Goal: Task Accomplishment & Management: Use online tool/utility

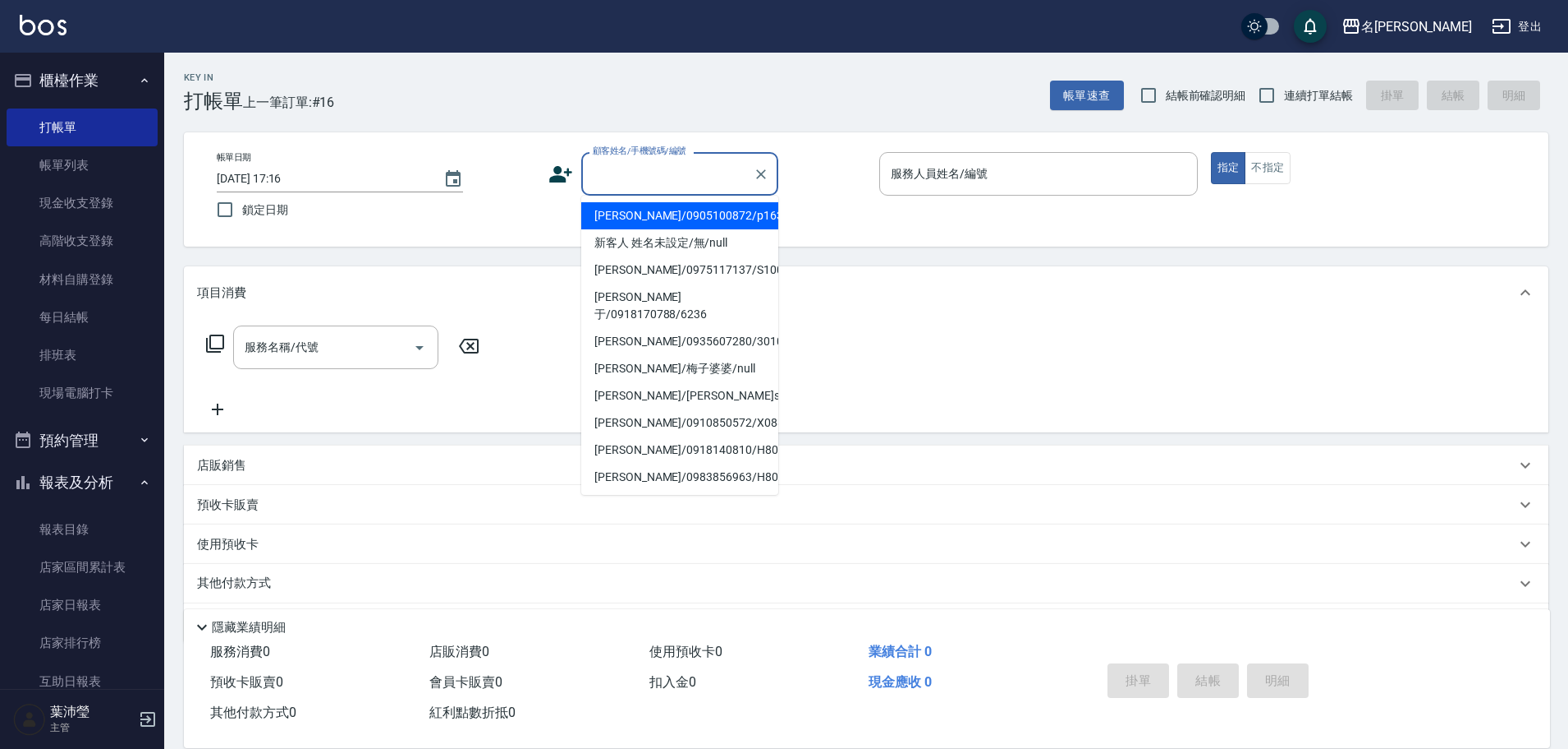
click at [627, 173] on input "顧客姓名/手機號碼/編號" at bounding box center [667, 174] width 158 height 28
click at [642, 247] on li "新客人 姓名未設定/無/null" at bounding box center [680, 242] width 198 height 27
type input "新客人 姓名未設定/無/null"
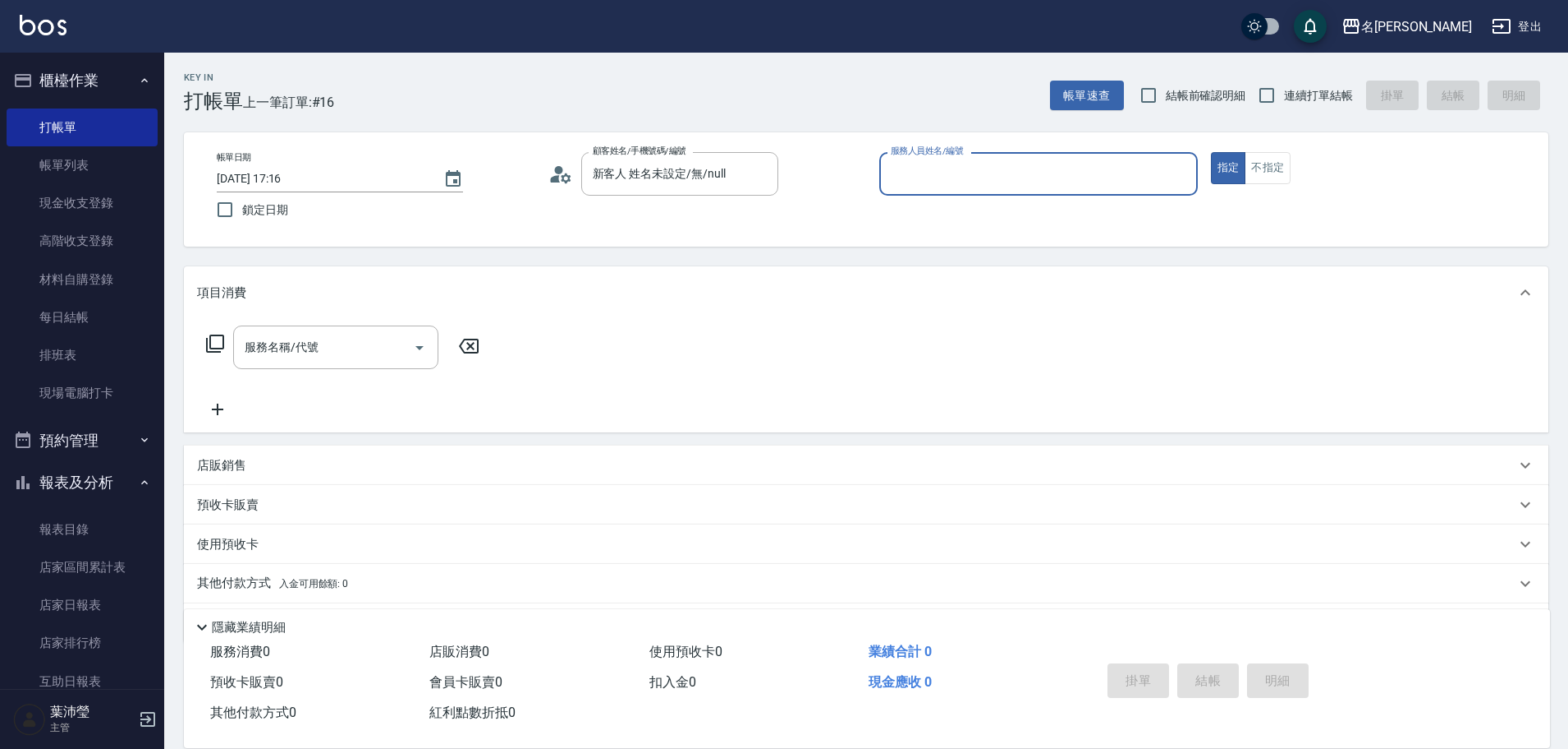
click at [886, 178] on div "服務人員姓名/編號" at bounding box center [1039, 174] width 319 height 44
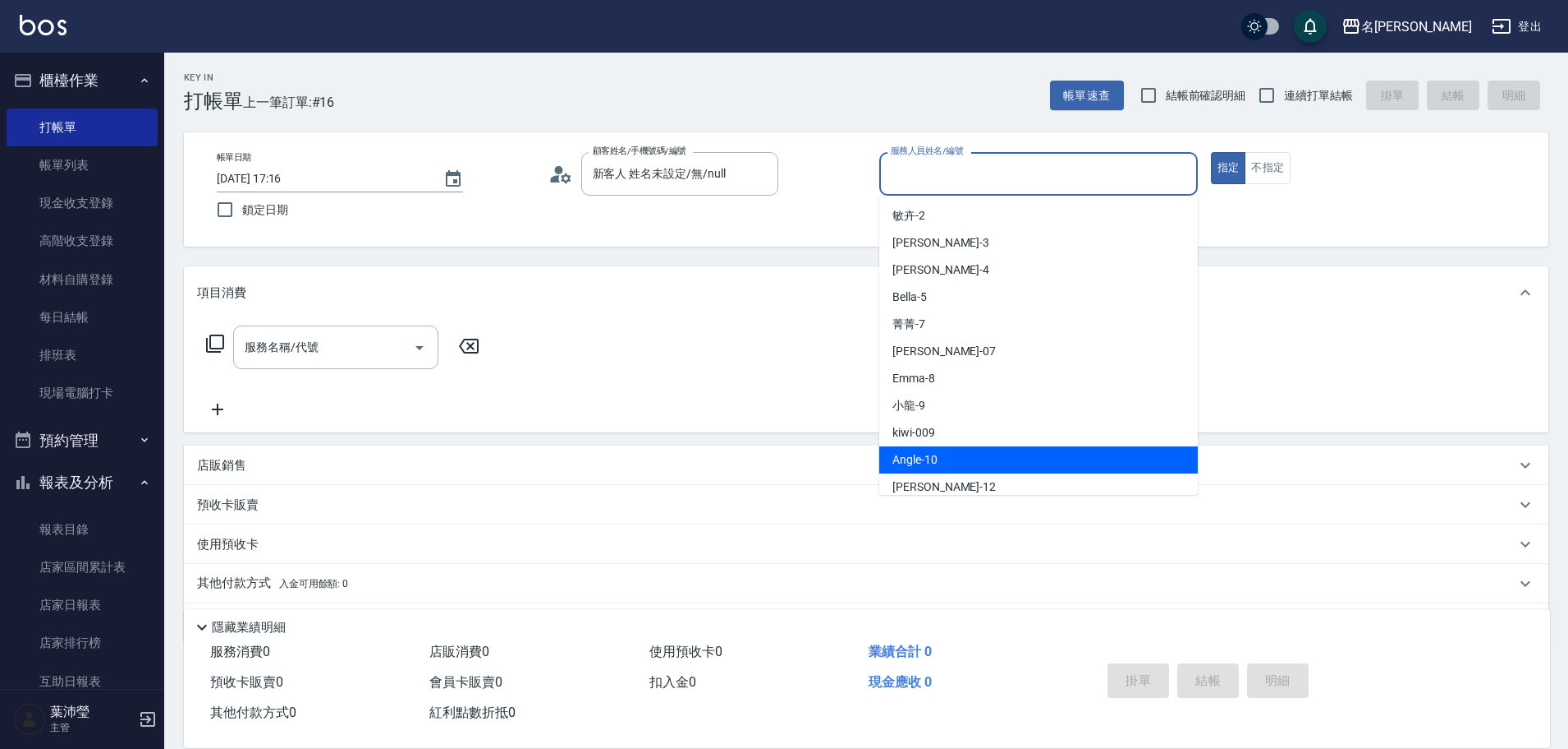
click at [961, 448] on div "Angle -10" at bounding box center [1039, 460] width 319 height 27
type input "Angle-10"
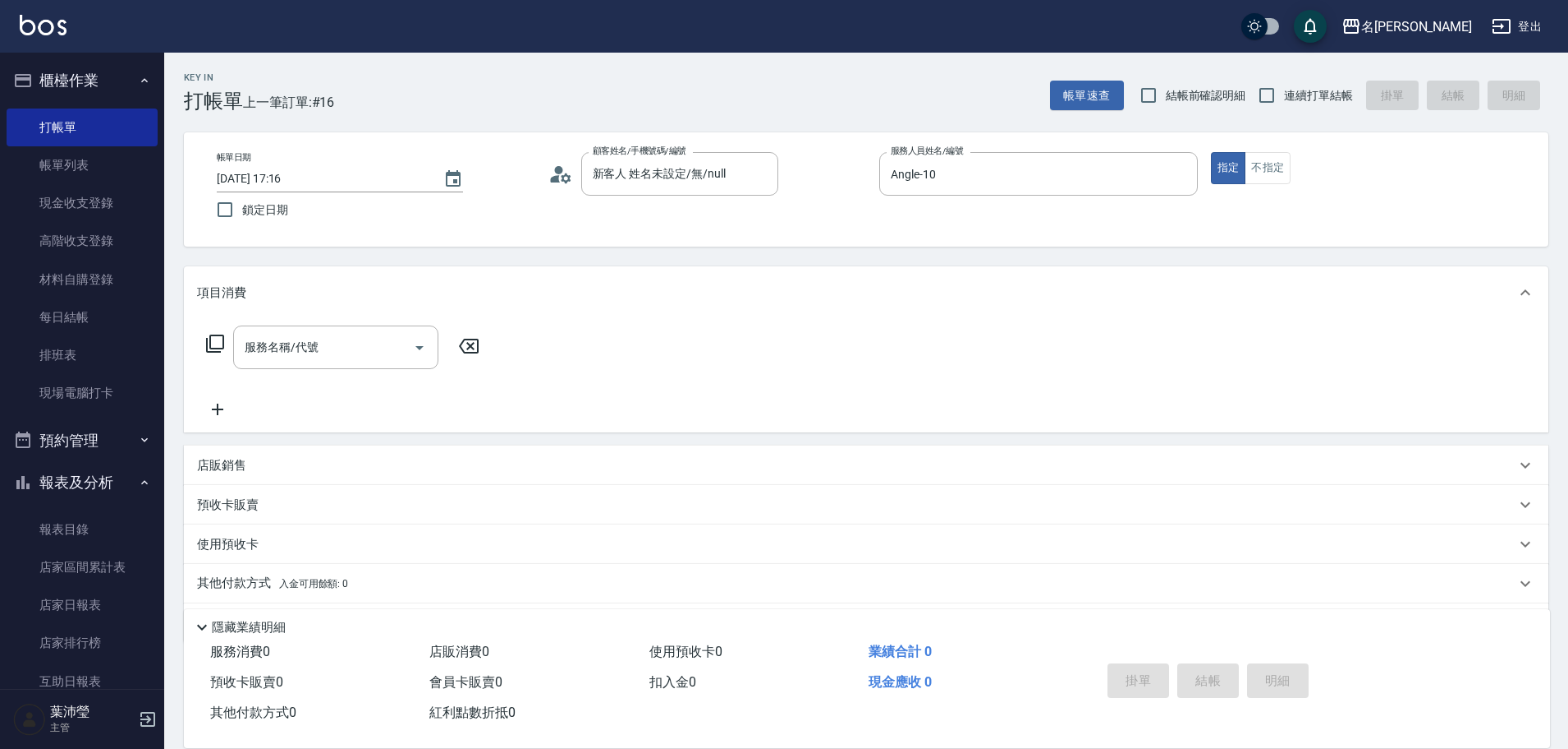
click at [221, 340] on icon at bounding box center [215, 343] width 20 height 20
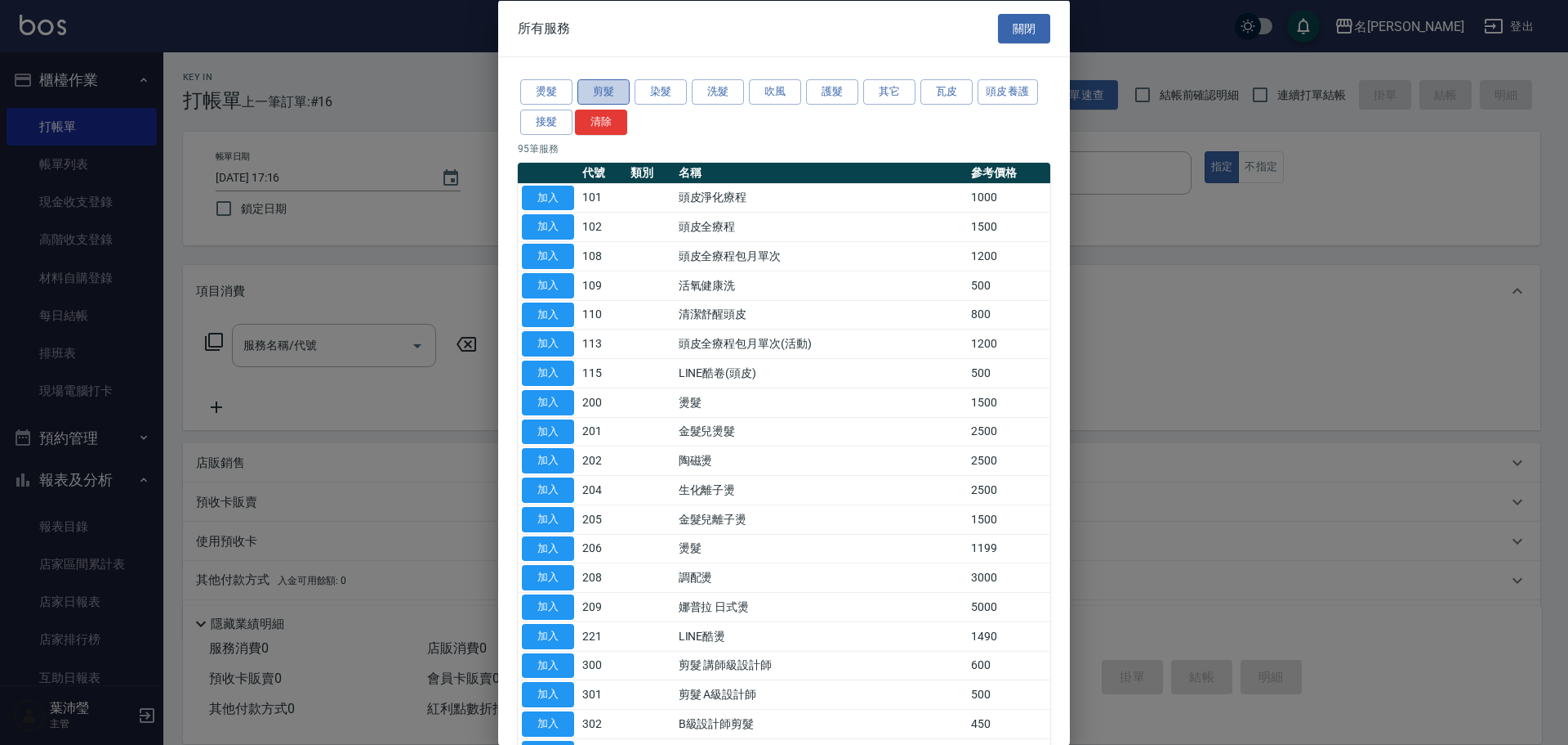
click at [599, 93] on button "剪髮" at bounding box center [604, 91] width 53 height 25
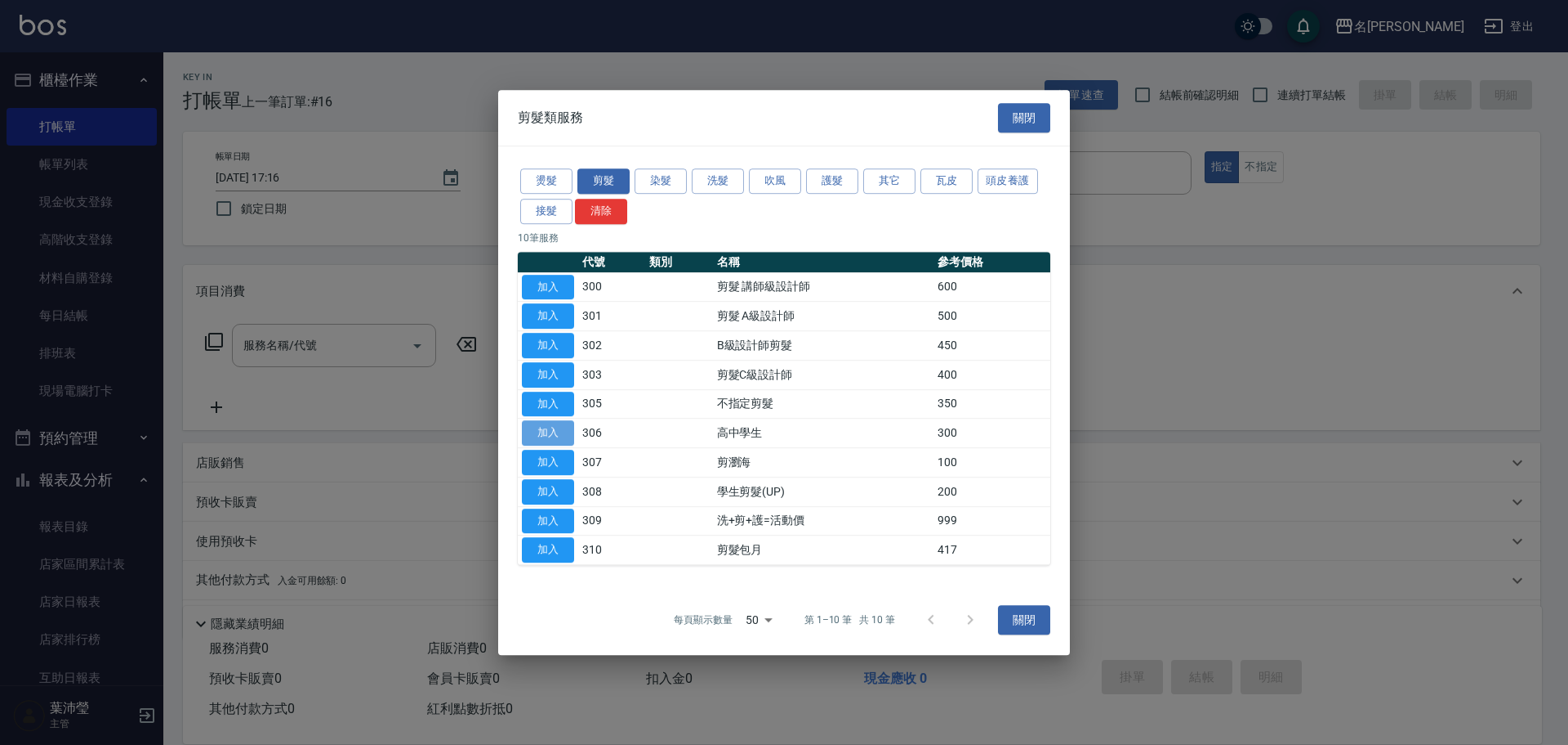
click at [561, 432] on button "加入" at bounding box center [548, 433] width 53 height 25
type input "高中學生(306)"
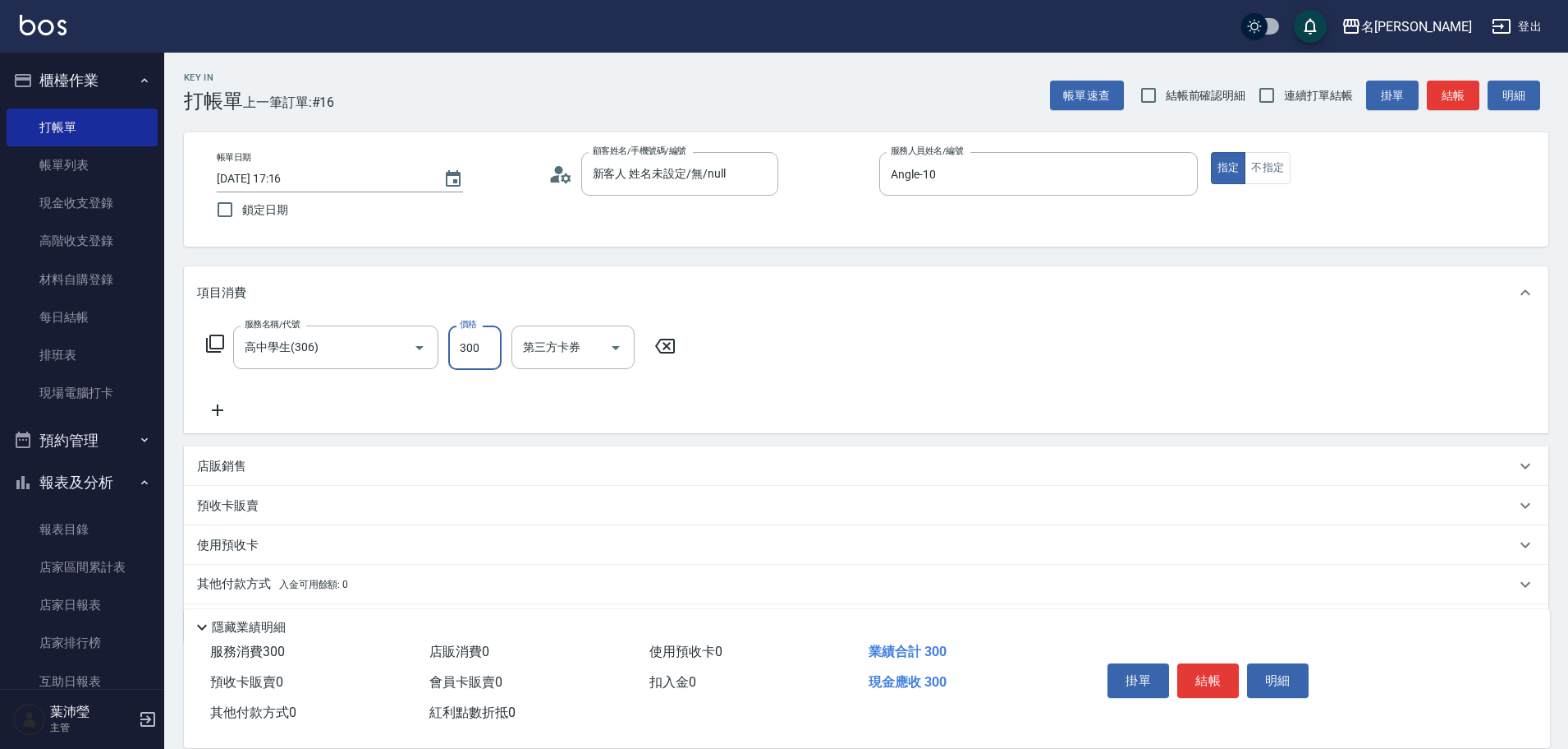
click at [479, 355] on input "300" at bounding box center [474, 347] width 53 height 44
type input "250"
click at [1216, 668] on button "結帳" at bounding box center [1208, 680] width 61 height 34
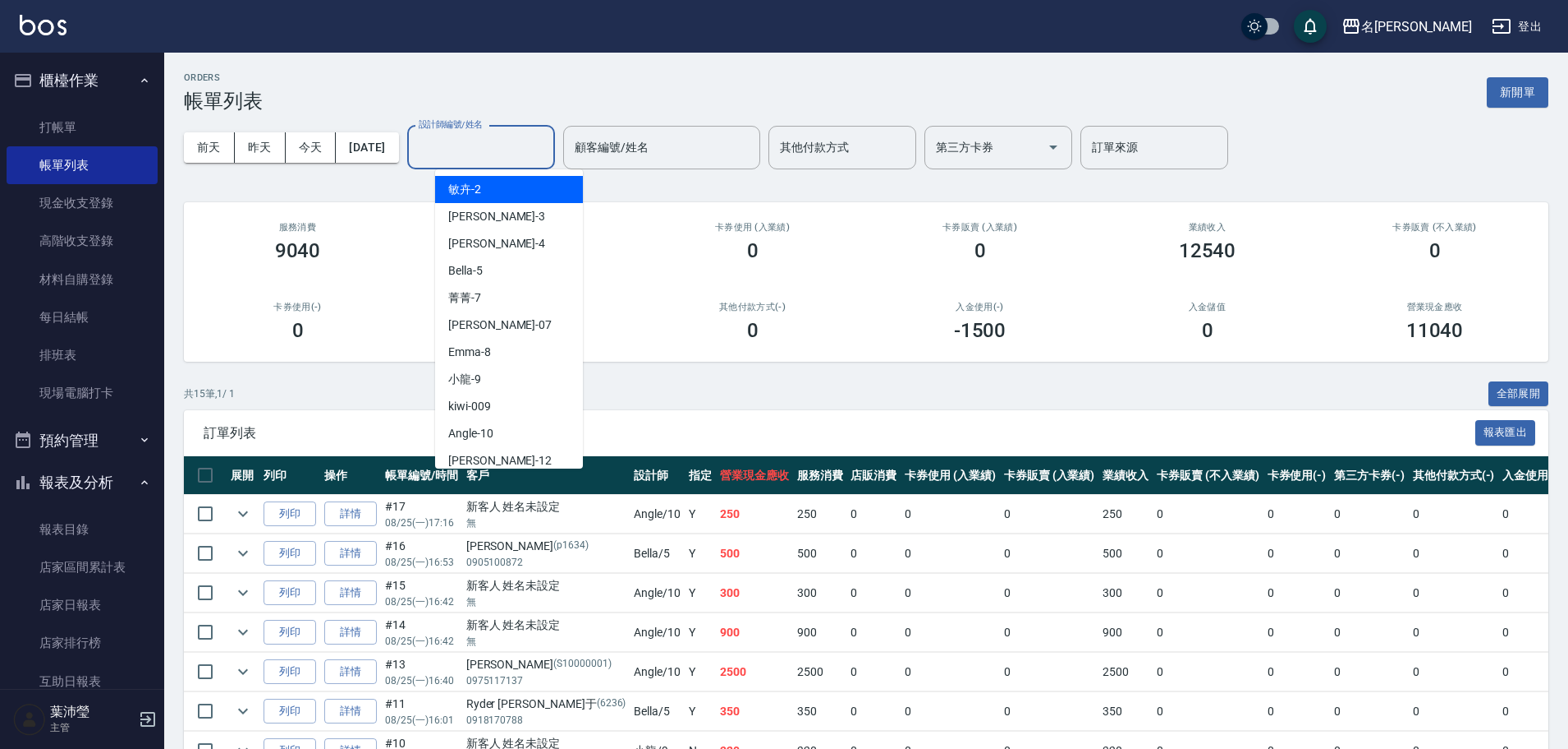
click at [498, 133] on input "設計師編號/姓名" at bounding box center [481, 148] width 133 height 28
click at [510, 427] on div "Angle -10" at bounding box center [508, 433] width 147 height 27
type input "Angle-10"
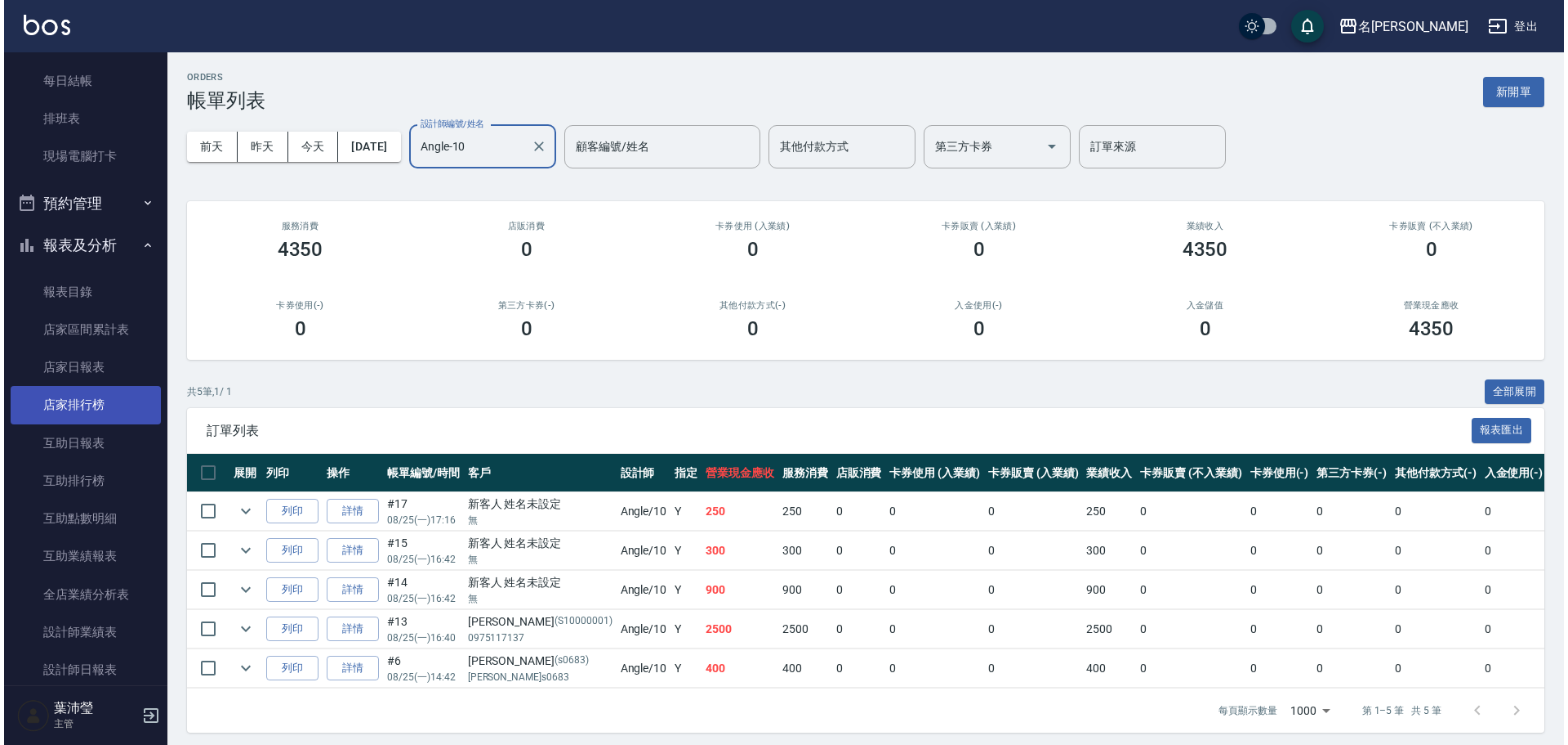
scroll to position [408, 0]
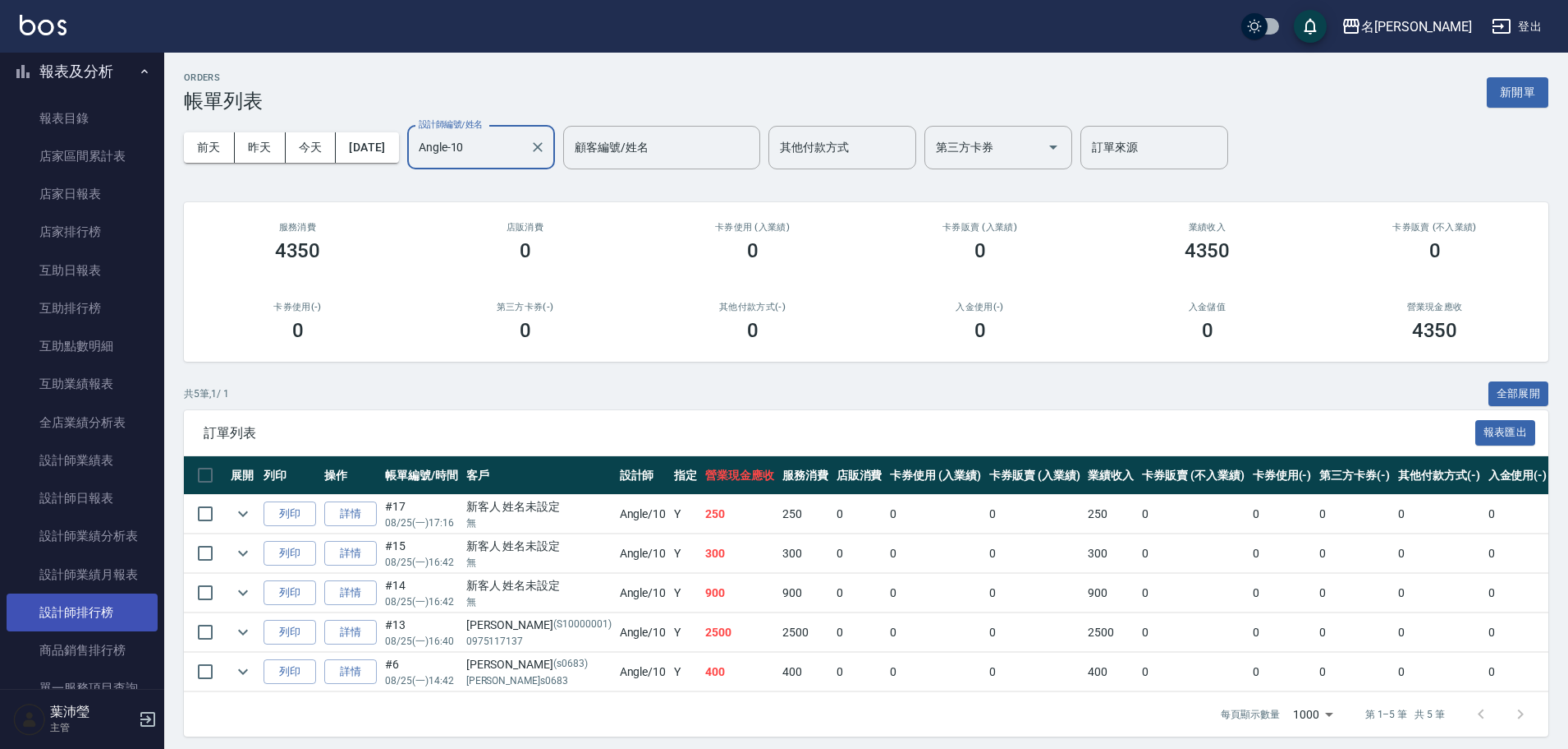
click at [91, 601] on link "設計師排行榜" at bounding box center [82, 612] width 151 height 38
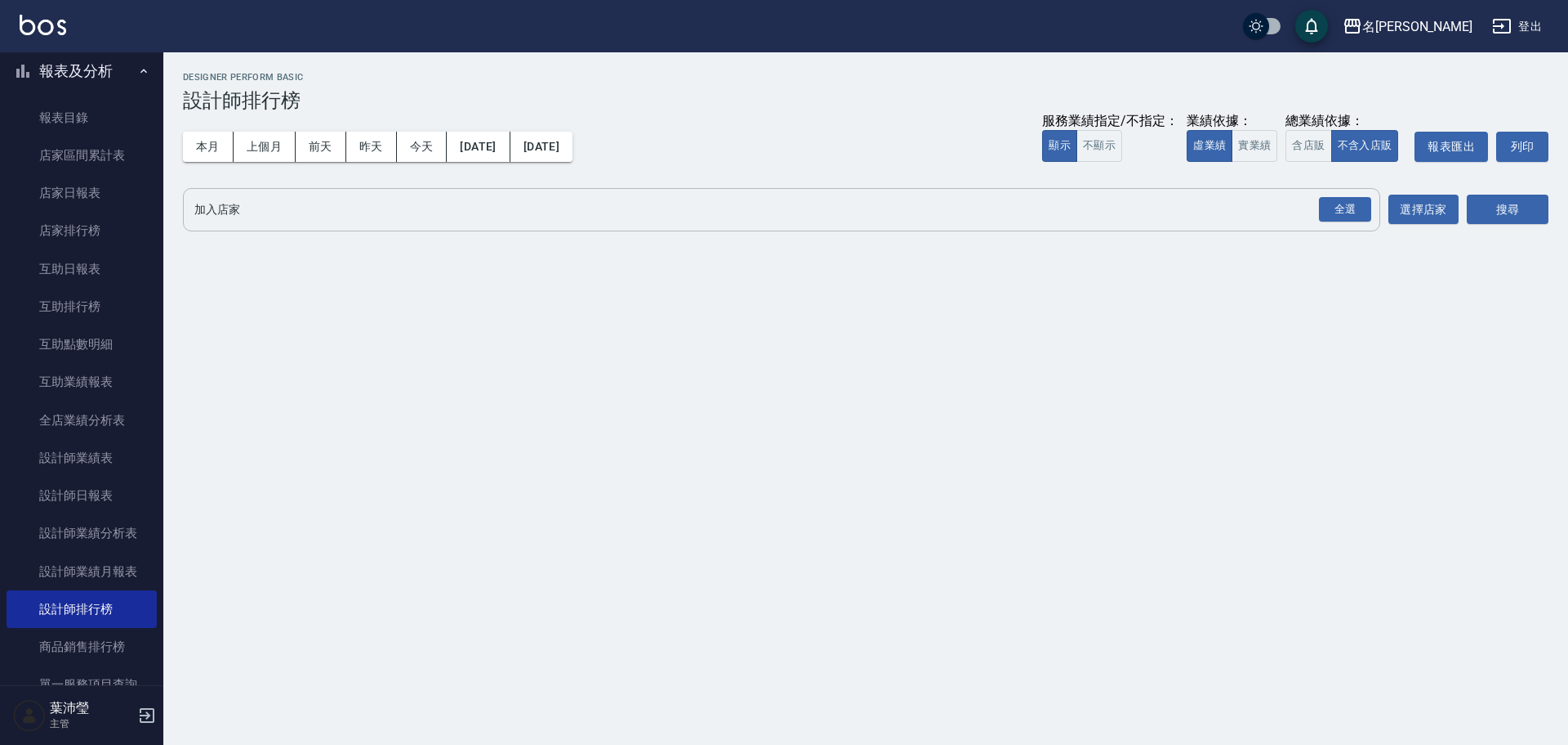
click at [543, 202] on input "加入店家" at bounding box center [769, 210] width 1158 height 28
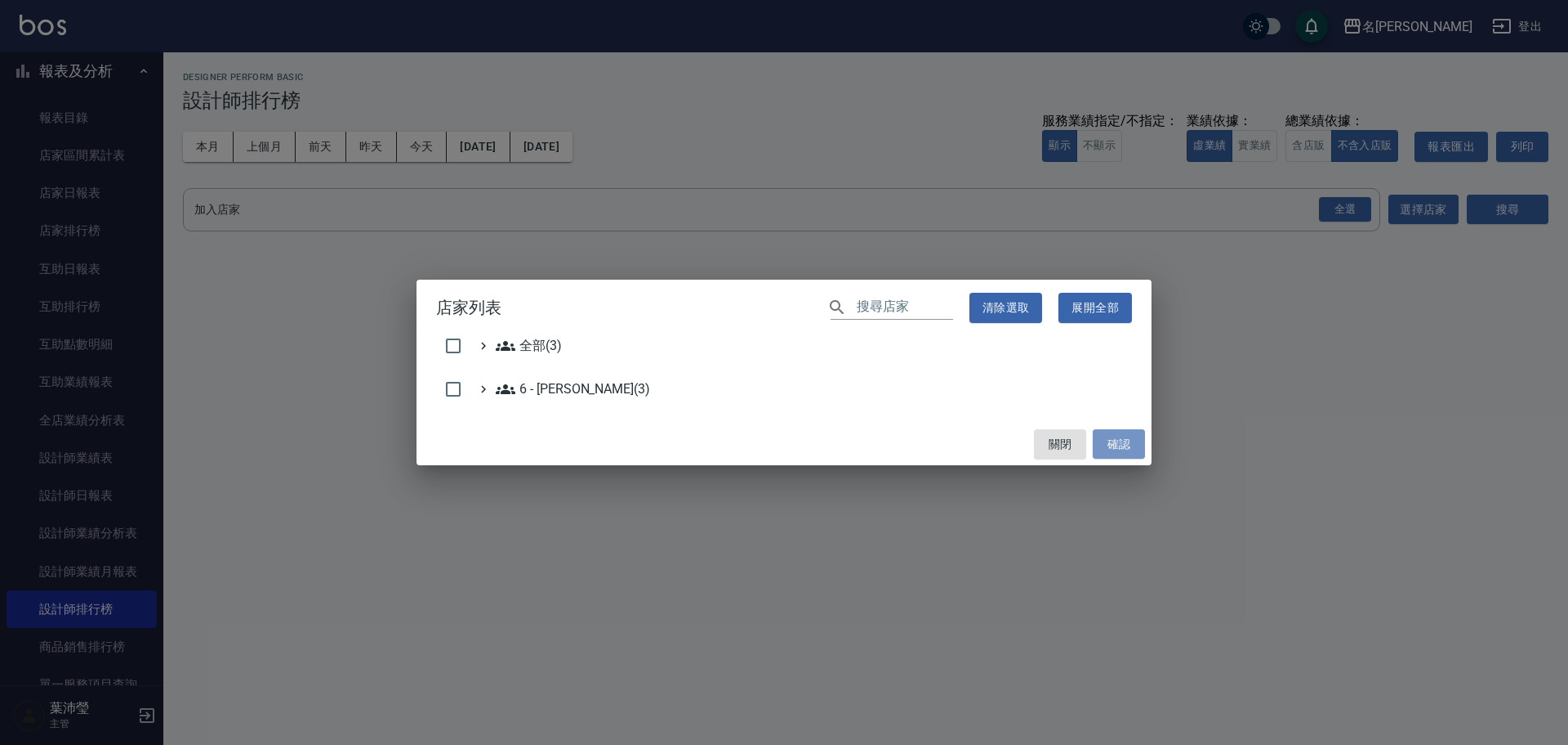
drag, startPoint x: 1135, startPoint y: 438, endPoint x: 1160, endPoint y: 354, distance: 87.6
click at [1136, 438] on button "確認" at bounding box center [1119, 444] width 53 height 30
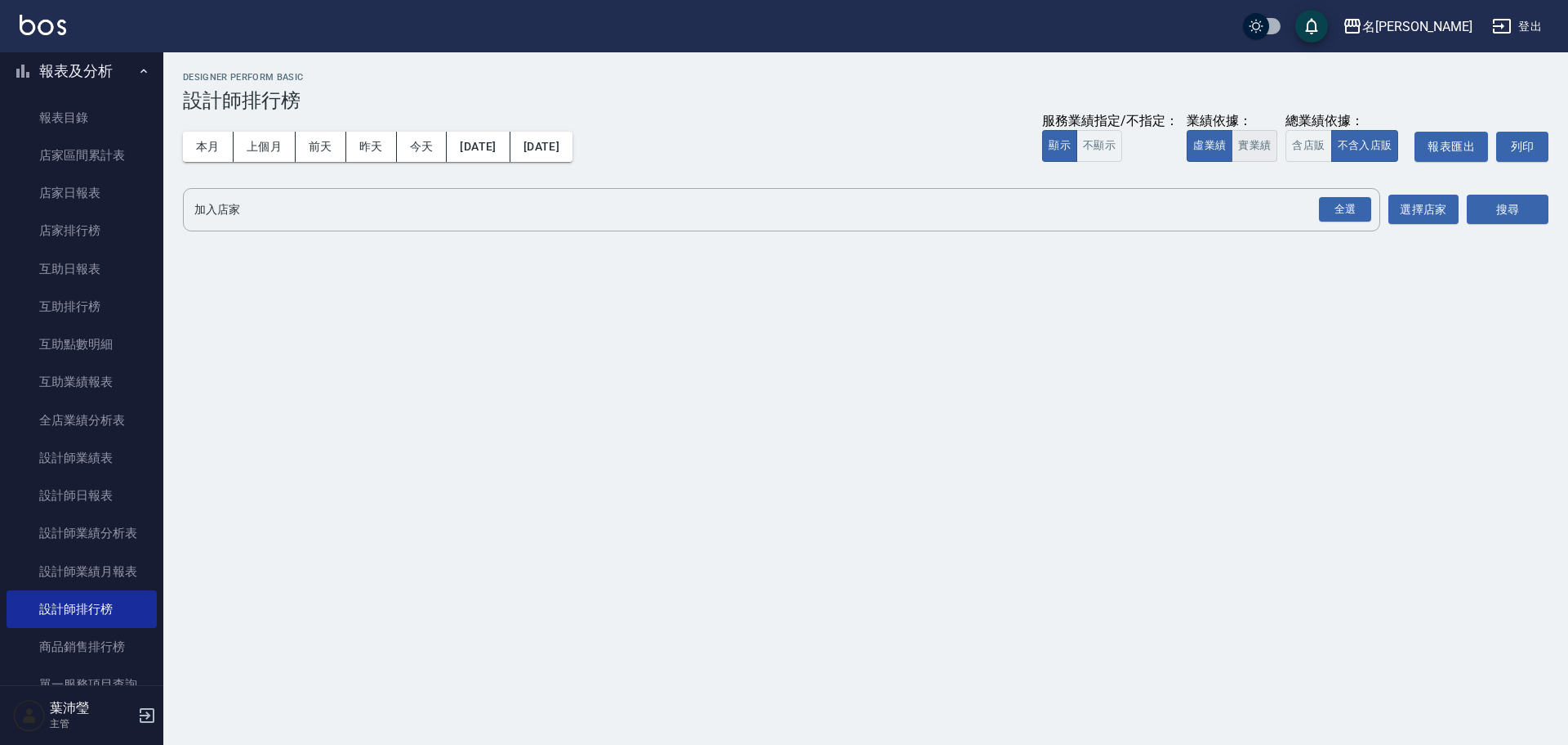
click at [1265, 139] on button "實業績" at bounding box center [1254, 146] width 46 height 32
click at [1358, 205] on div "全選" at bounding box center [1345, 209] width 53 height 25
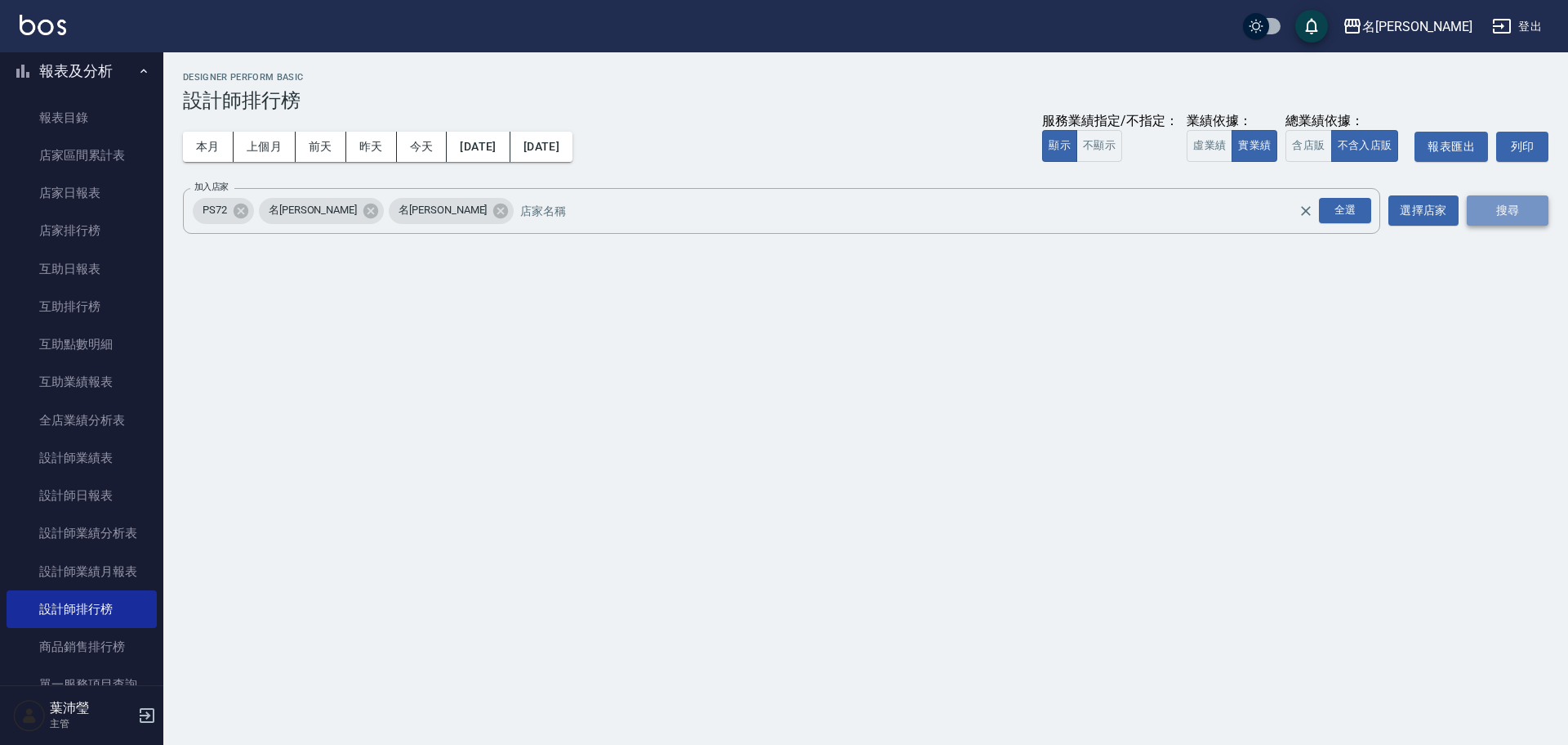
click at [1505, 202] on button "搜尋" at bounding box center [1507, 211] width 82 height 30
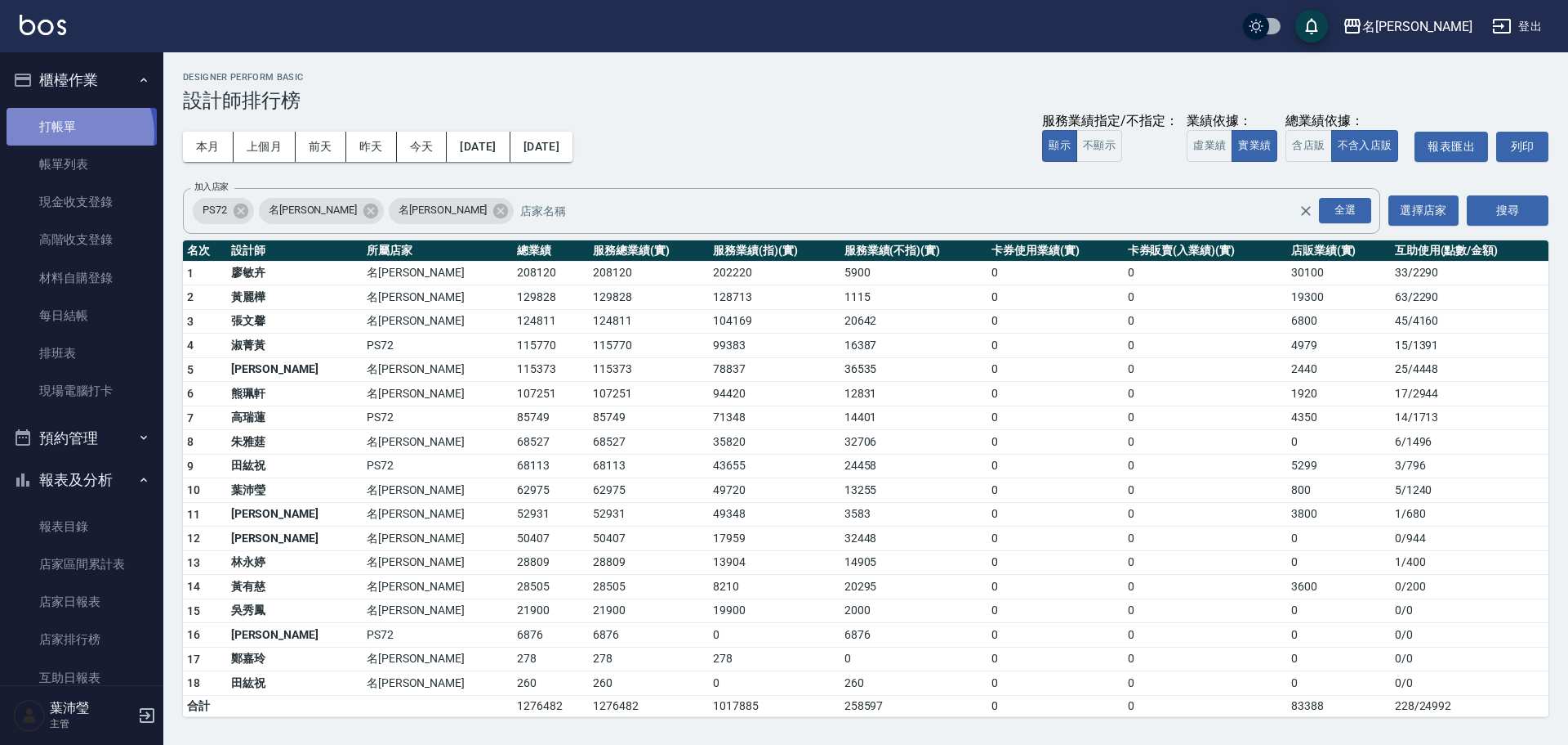
click at [71, 133] on link "打帳單" at bounding box center [82, 127] width 150 height 38
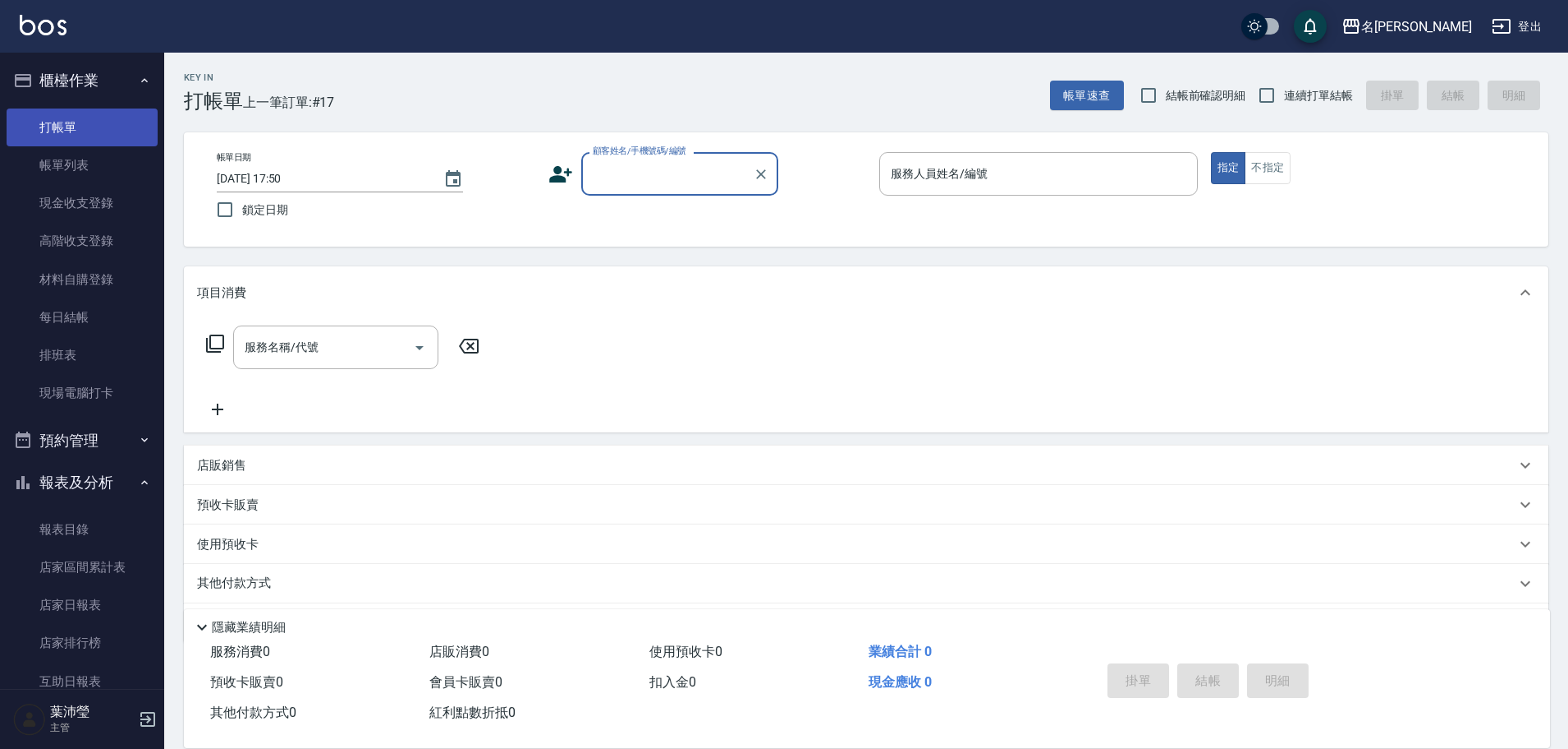
click at [72, 133] on link "打帳單" at bounding box center [82, 128] width 151 height 38
click at [611, 155] on div "顧客姓名/手機號碼/編號" at bounding box center [680, 174] width 198 height 44
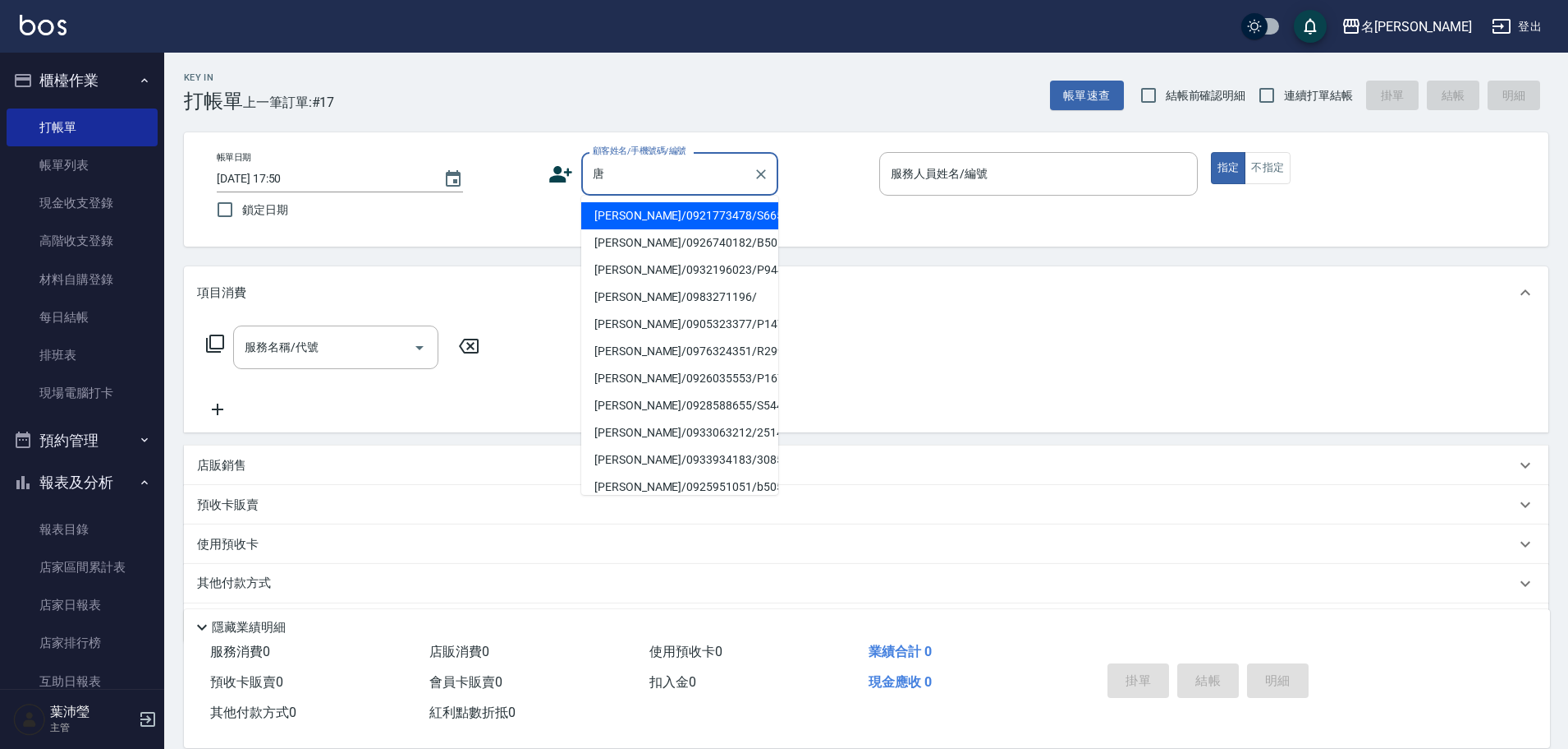
click at [660, 219] on li "[PERSON_NAME]/0921773478/S665" at bounding box center [680, 216] width 198 height 27
type input "[PERSON_NAME]/0921773478/S665"
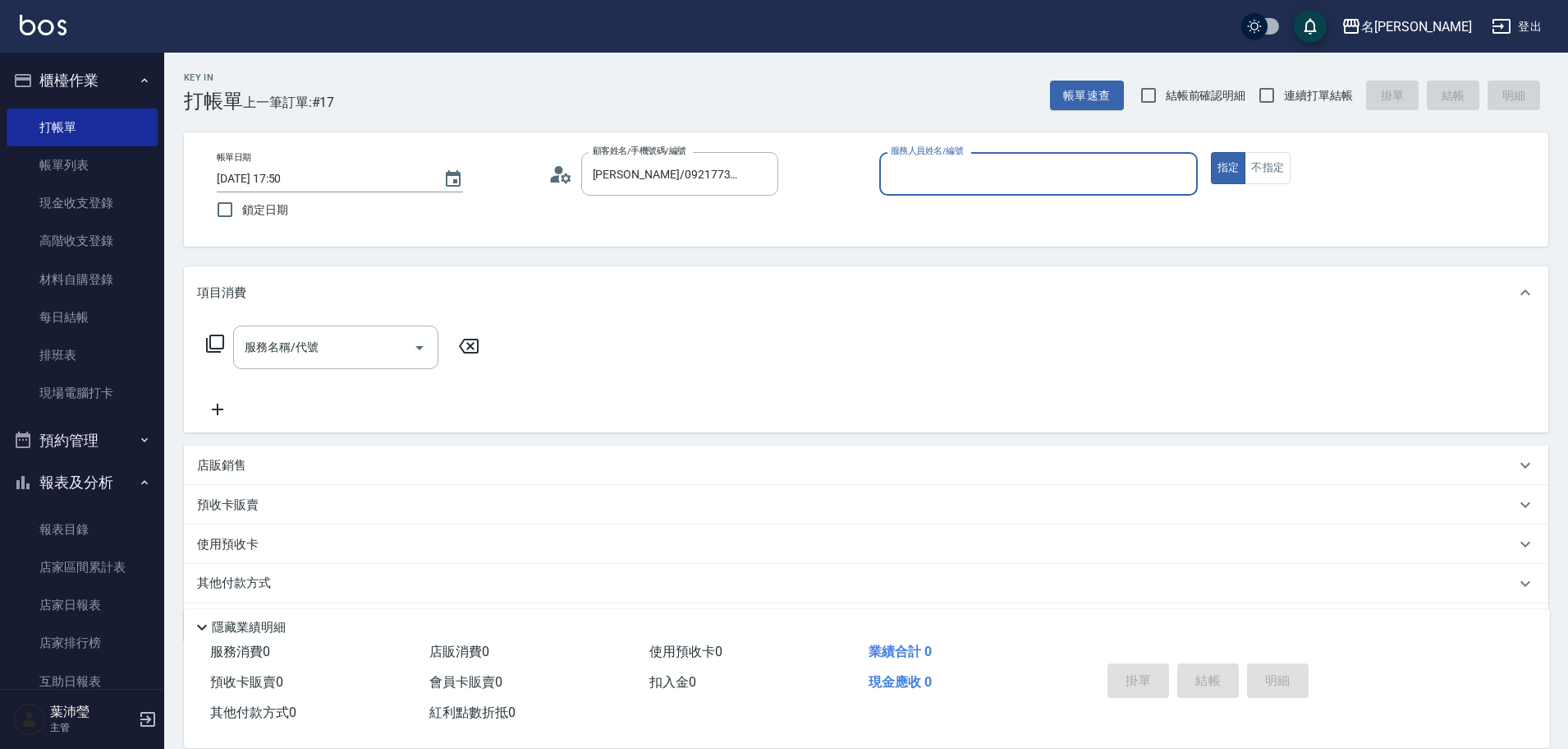
type input "Angle-10"
click at [214, 346] on icon at bounding box center [215, 343] width 20 height 20
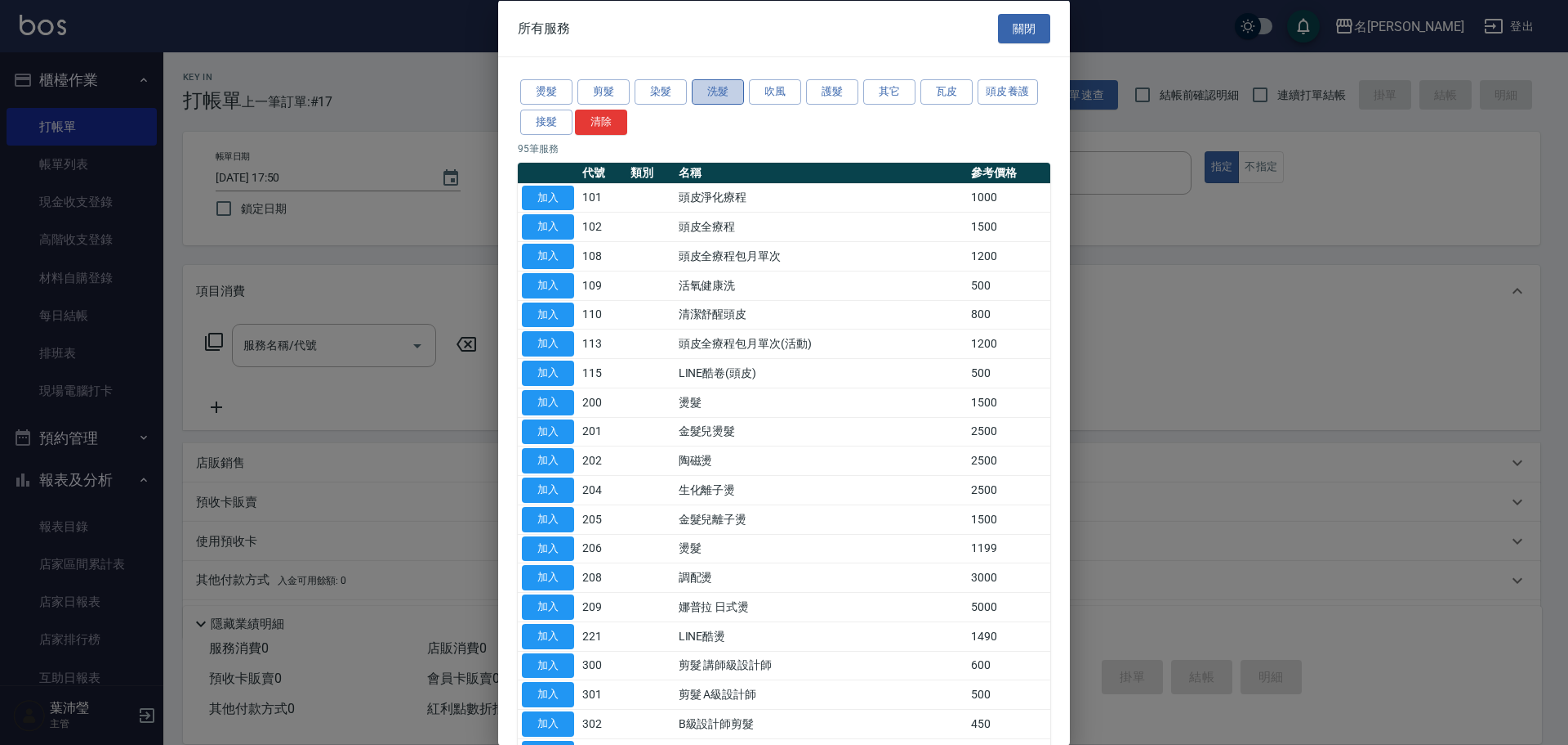
click at [725, 94] on button "洗髮" at bounding box center [718, 91] width 53 height 25
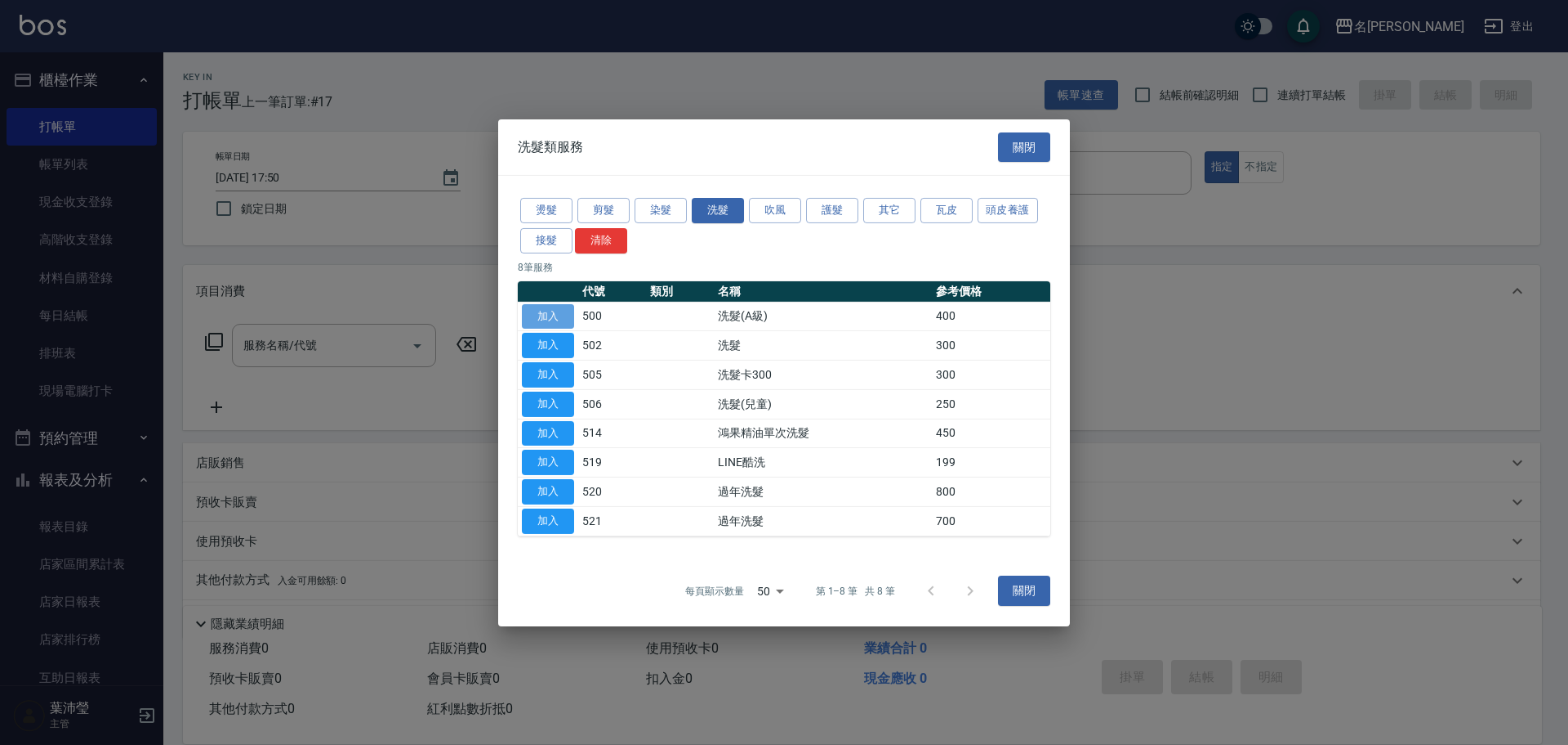
click at [562, 314] on button "加入" at bounding box center [548, 315] width 53 height 25
type input "洗髮(A級)(500)"
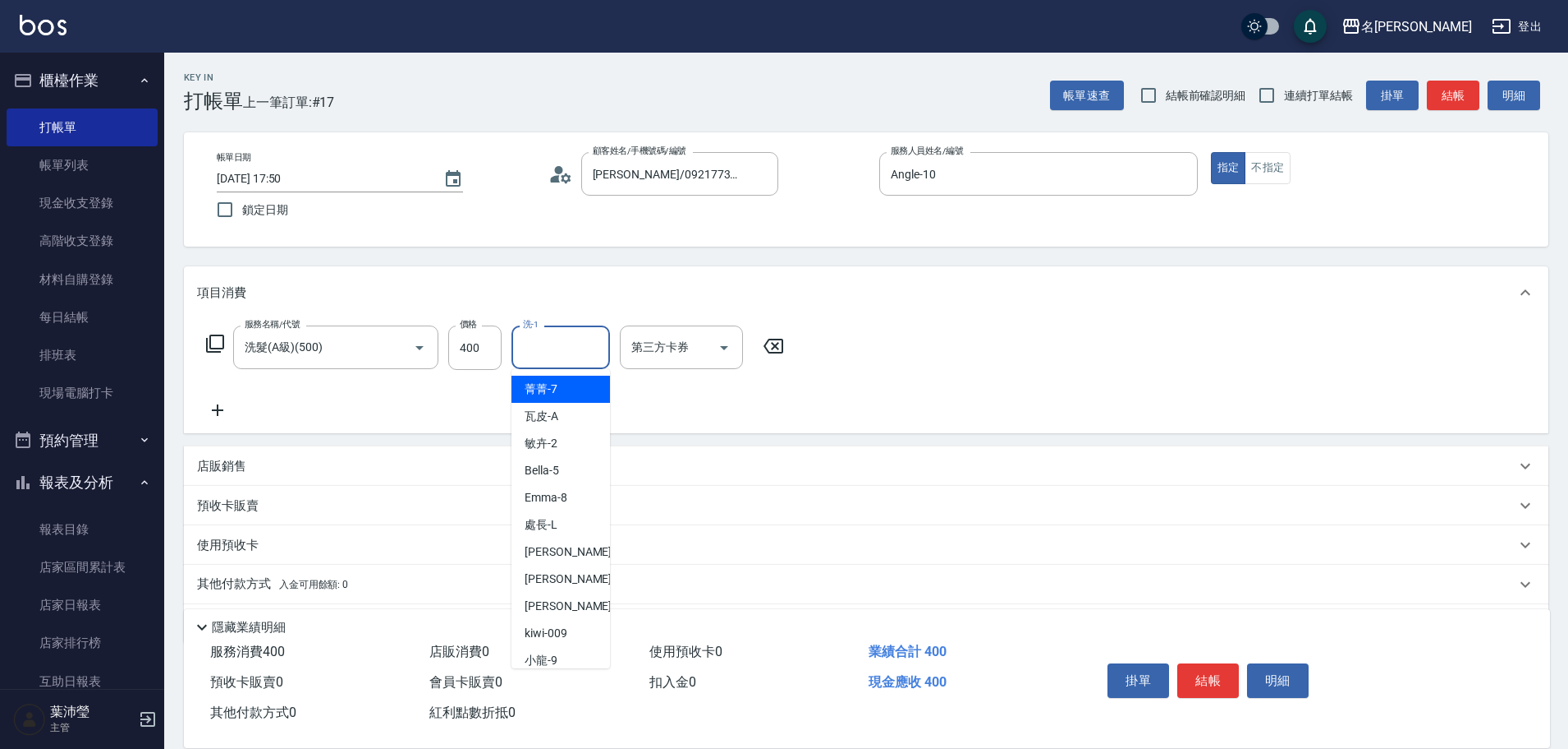
click at [561, 348] on input "洗-1" at bounding box center [560, 347] width 84 height 28
type input "[PERSON_NAME]-12"
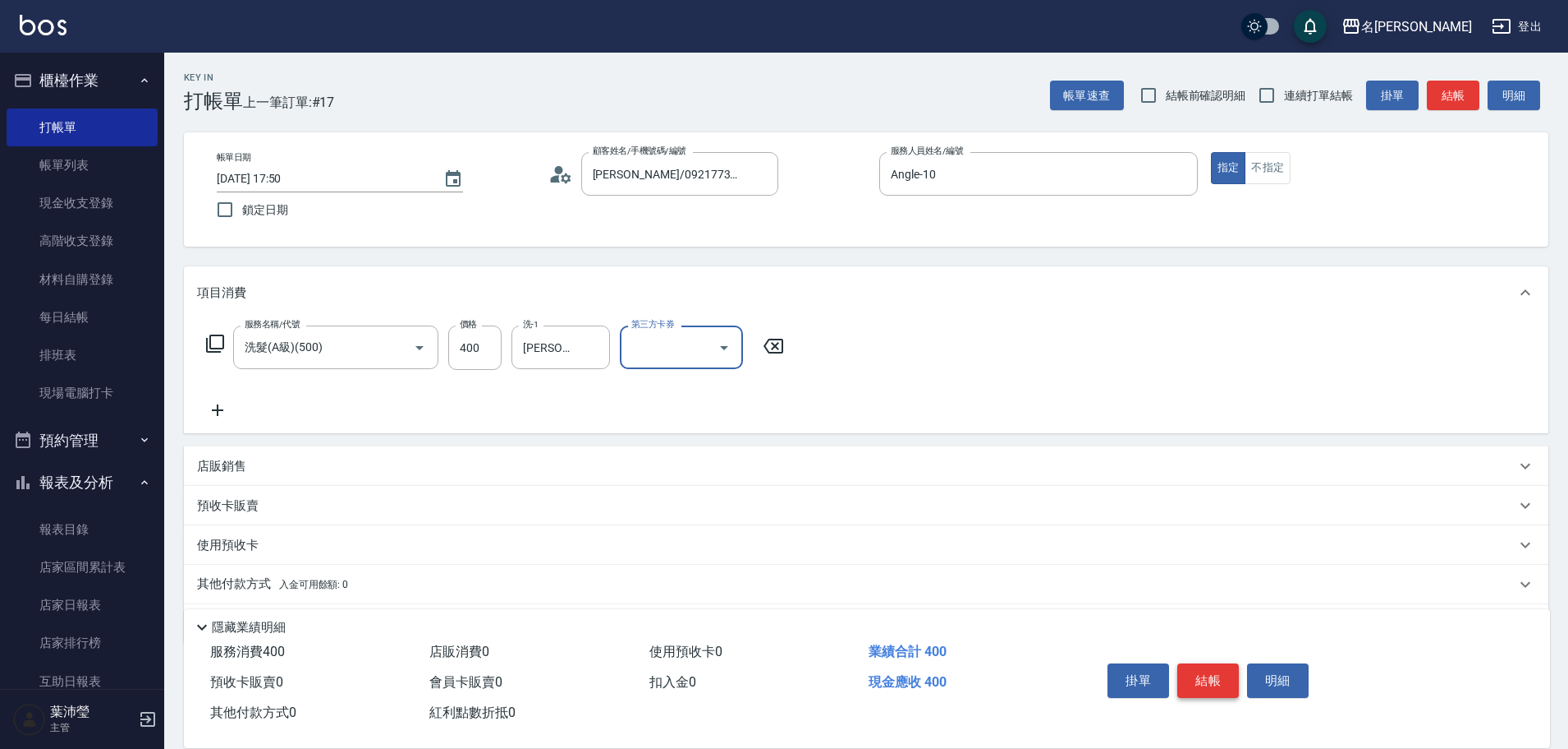
click at [1198, 674] on button "結帳" at bounding box center [1208, 680] width 61 height 34
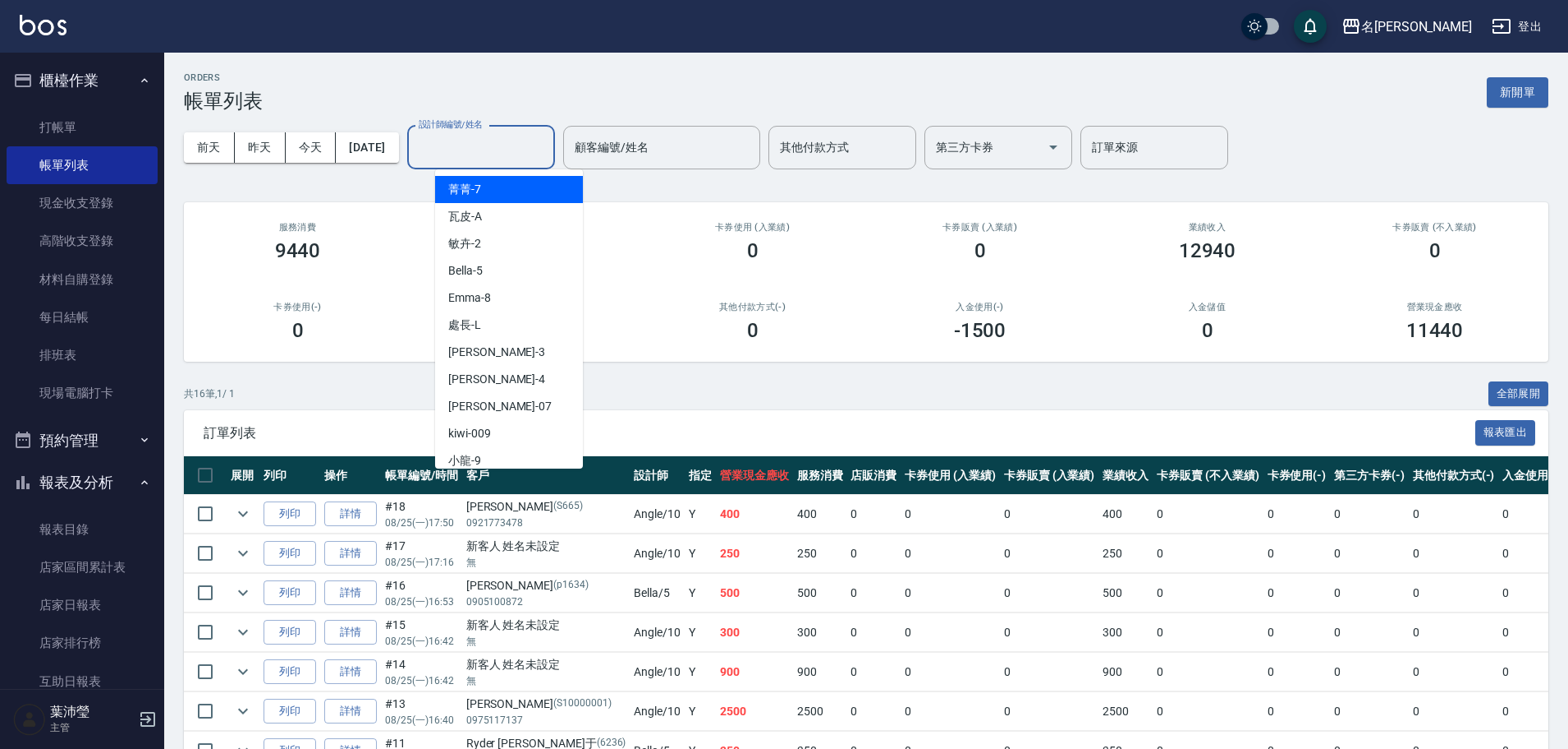
click at [472, 146] on input "設計師編號/姓名" at bounding box center [481, 148] width 133 height 28
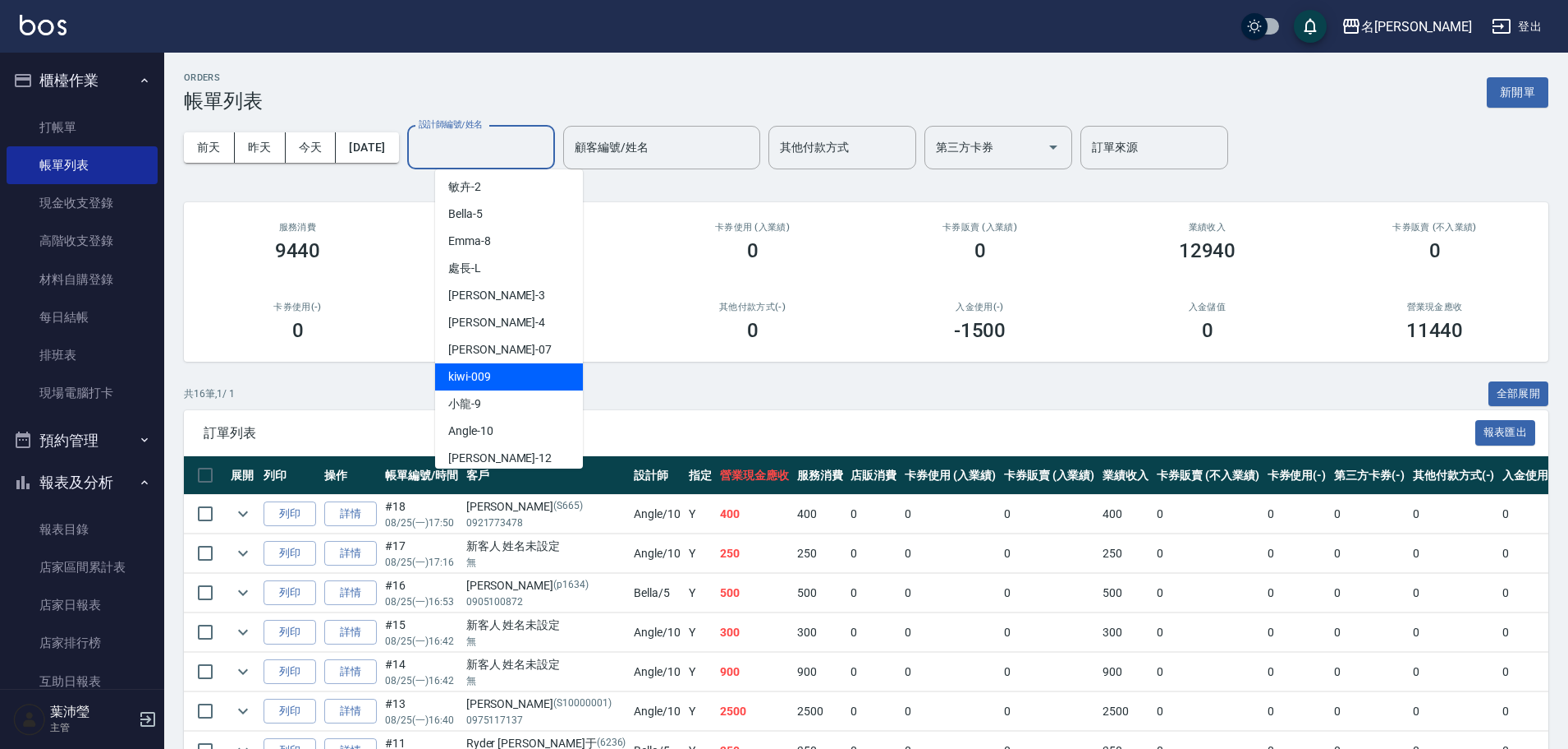
scroll to position [82, 0]
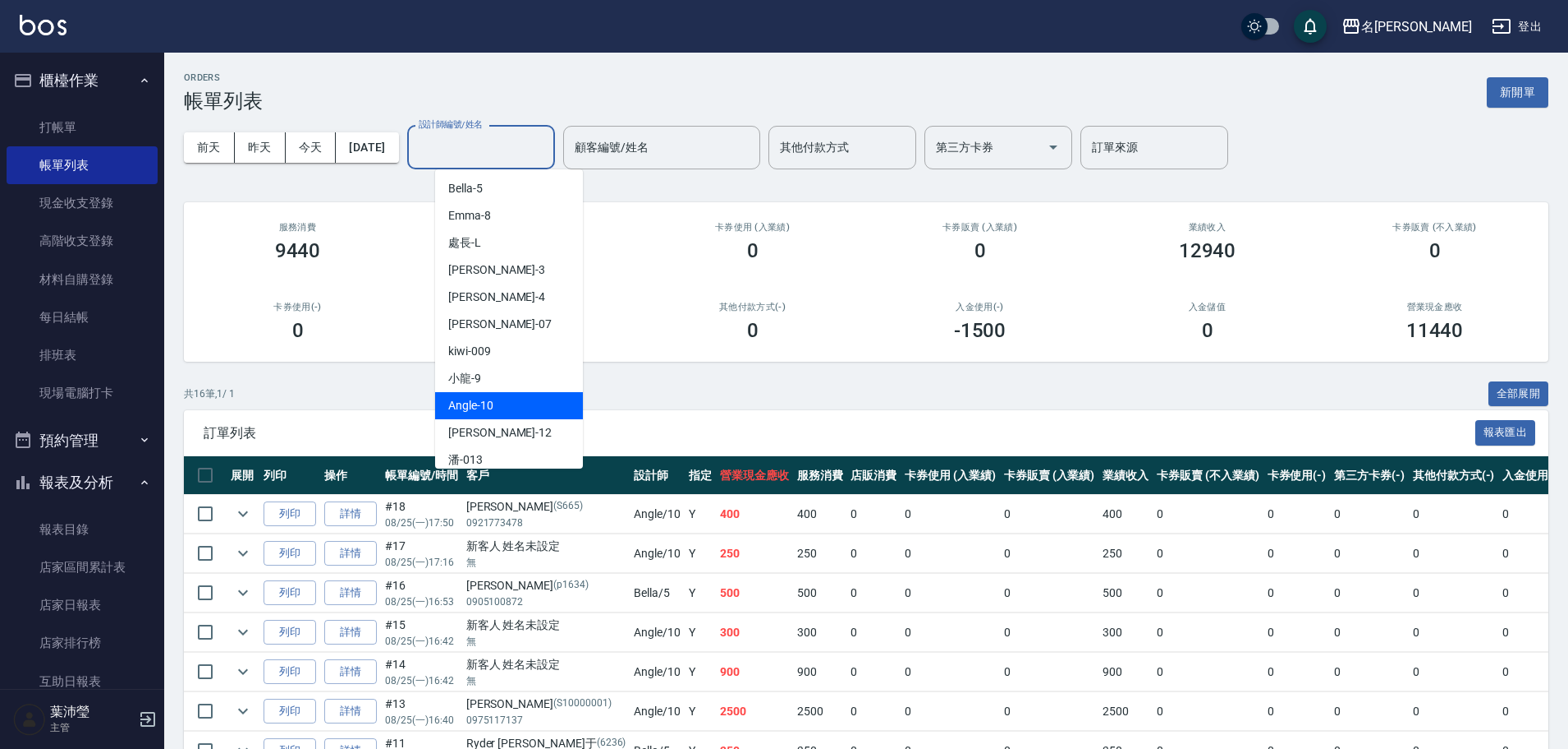
click at [489, 410] on span "Angle -10" at bounding box center [471, 406] width 45 height 17
type input "Angle-10"
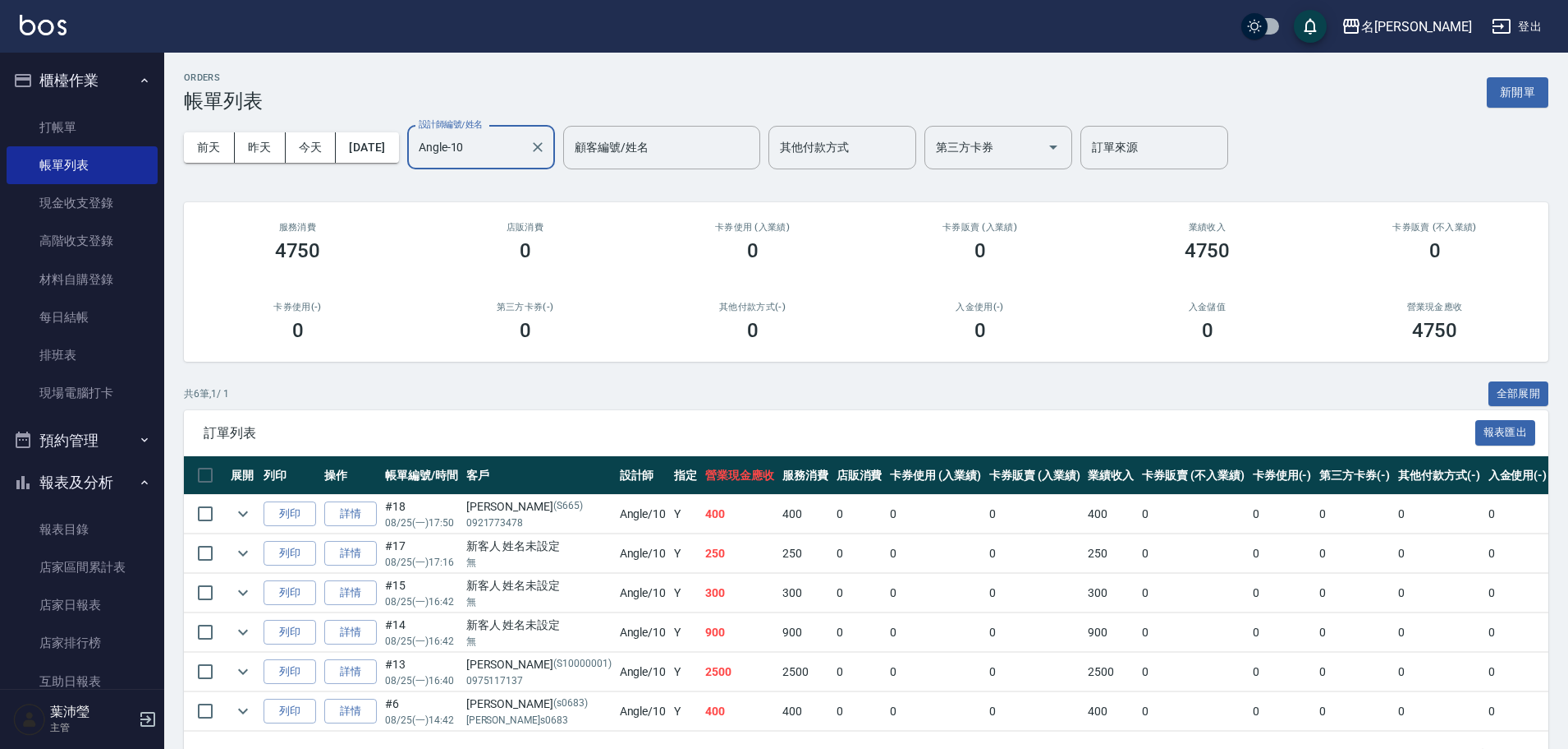
scroll to position [60, 0]
